Goal: Information Seeking & Learning: Learn about a topic

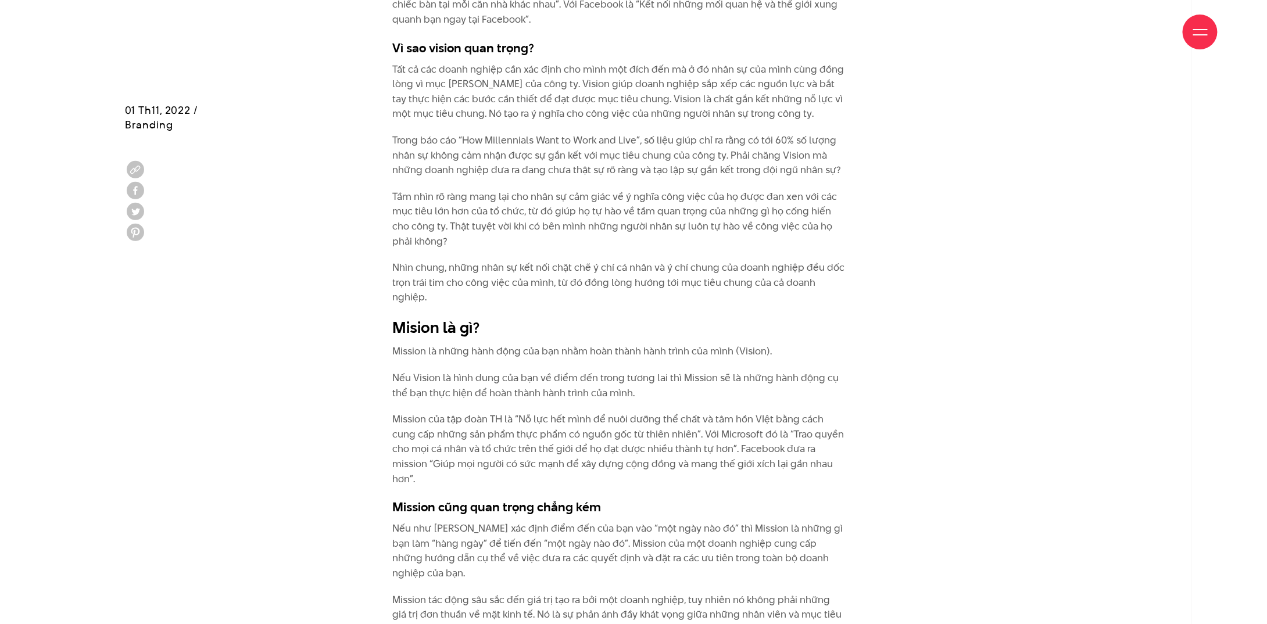
scroll to position [1898, 0]
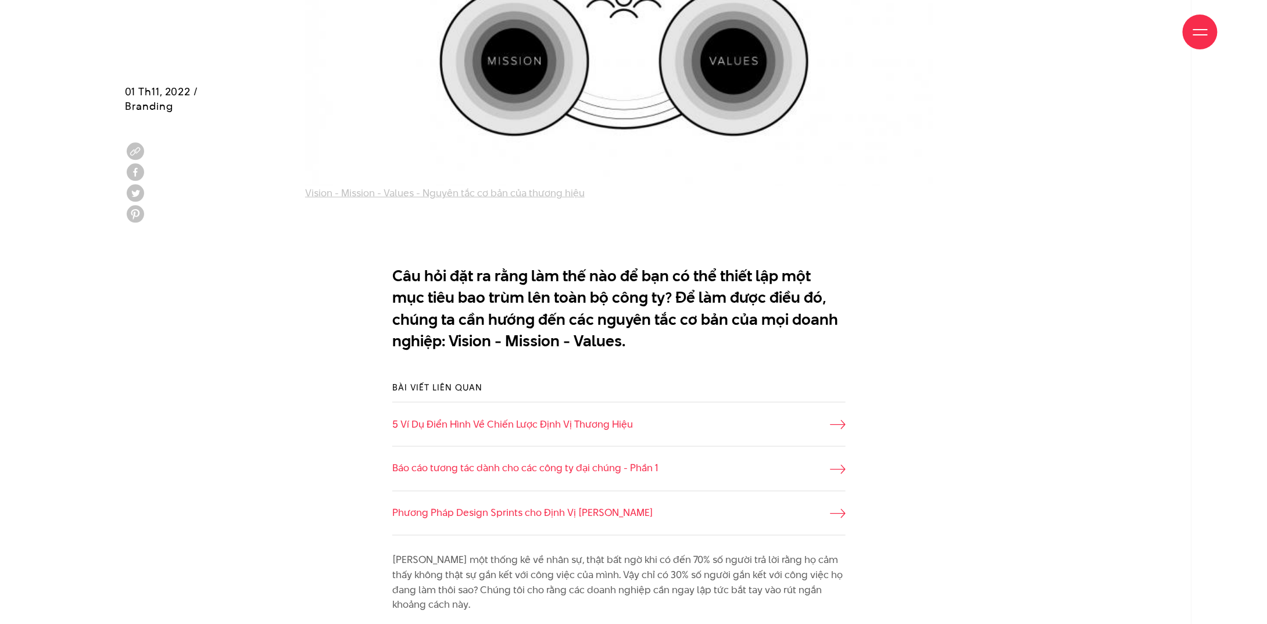
scroll to position [678, 0]
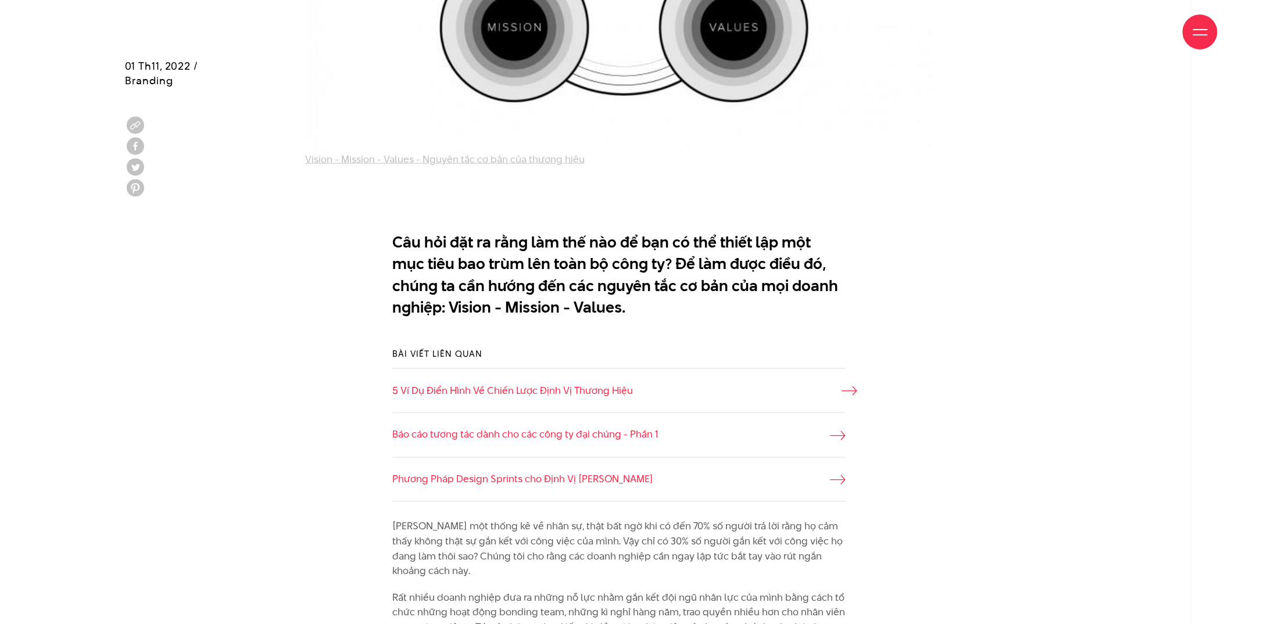
click at [528, 390] on link "5 Ví Dụ Điển Hình Về Chiến Lược Định Vị Thương Hiệu" at bounding box center [618, 391] width 453 height 15
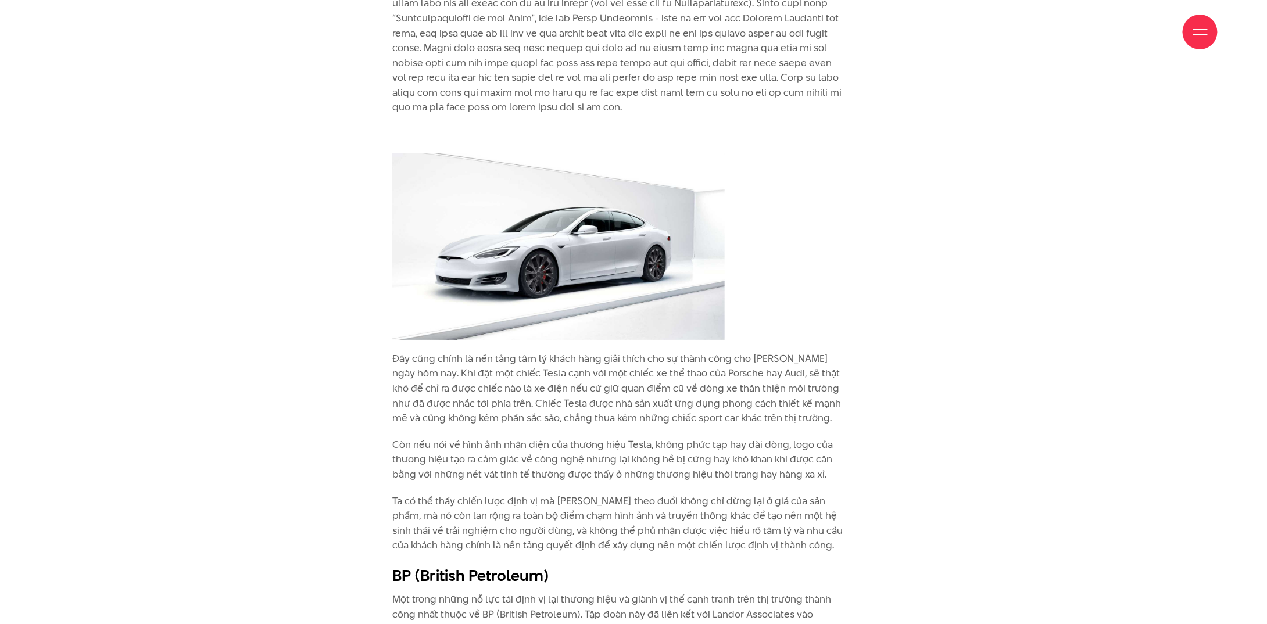
scroll to position [4747, 0]
